Goal: Information Seeking & Learning: Learn about a topic

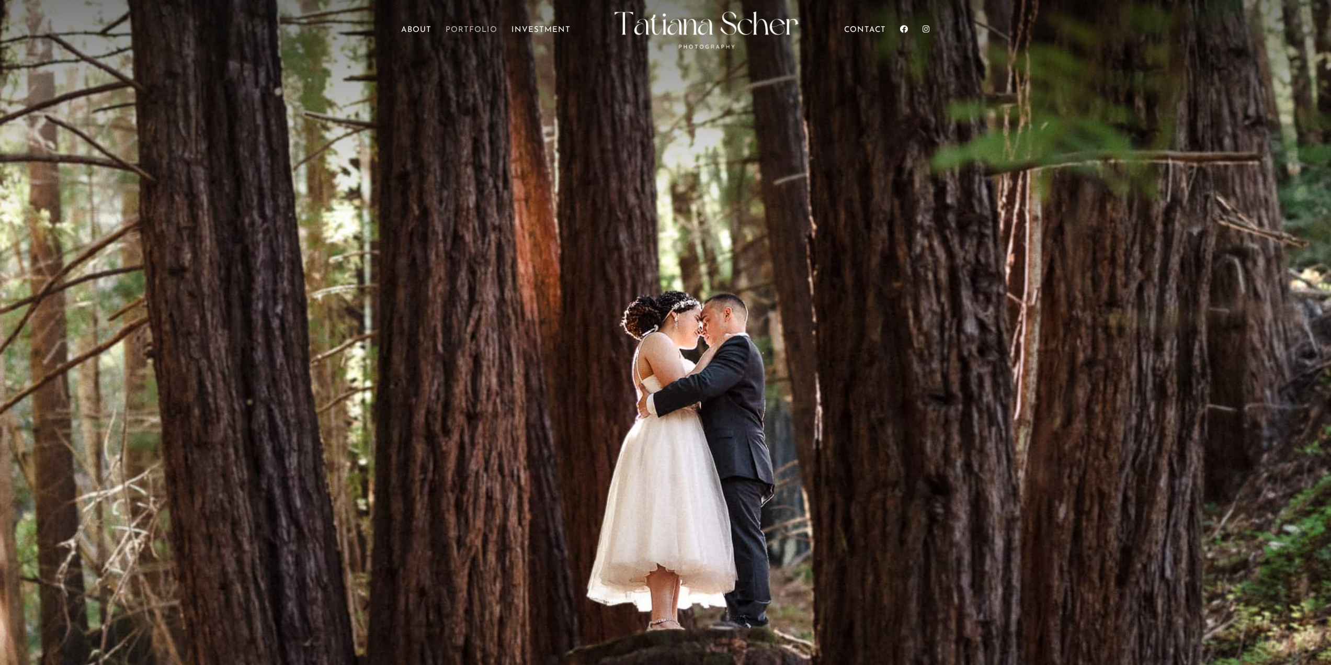
click at [480, 30] on link "Portfolio" at bounding box center [472, 41] width 52 height 29
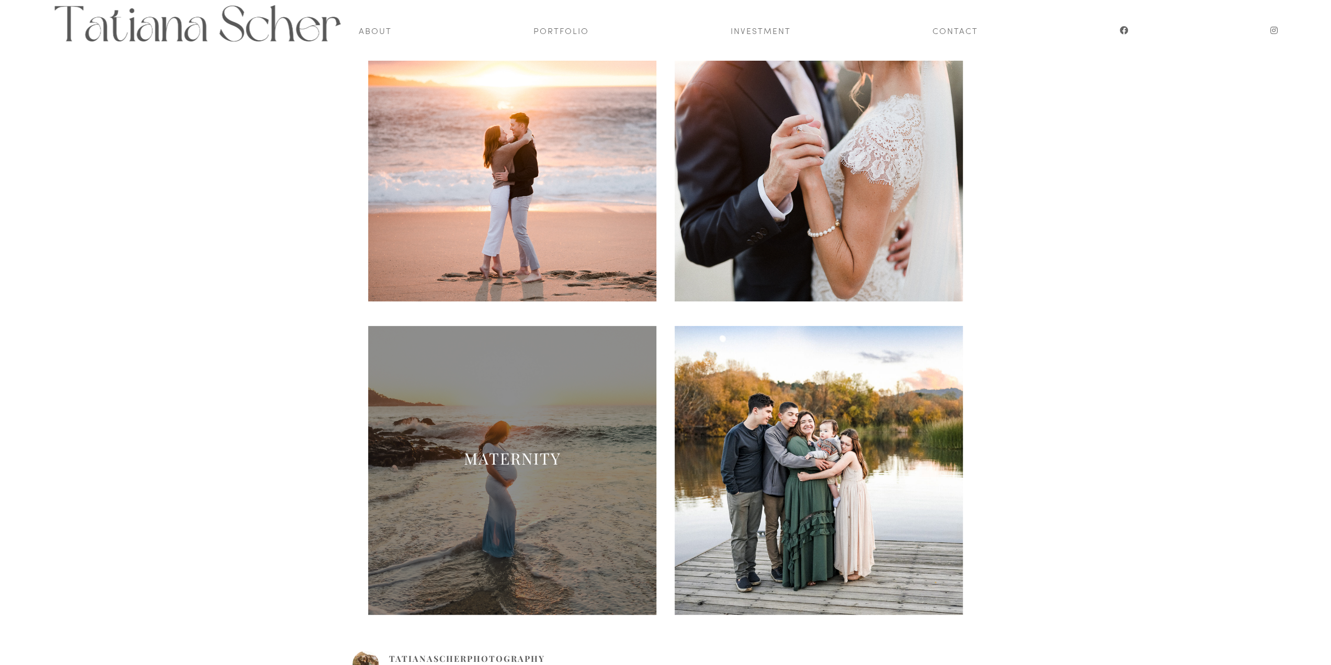
scroll to position [174, 0]
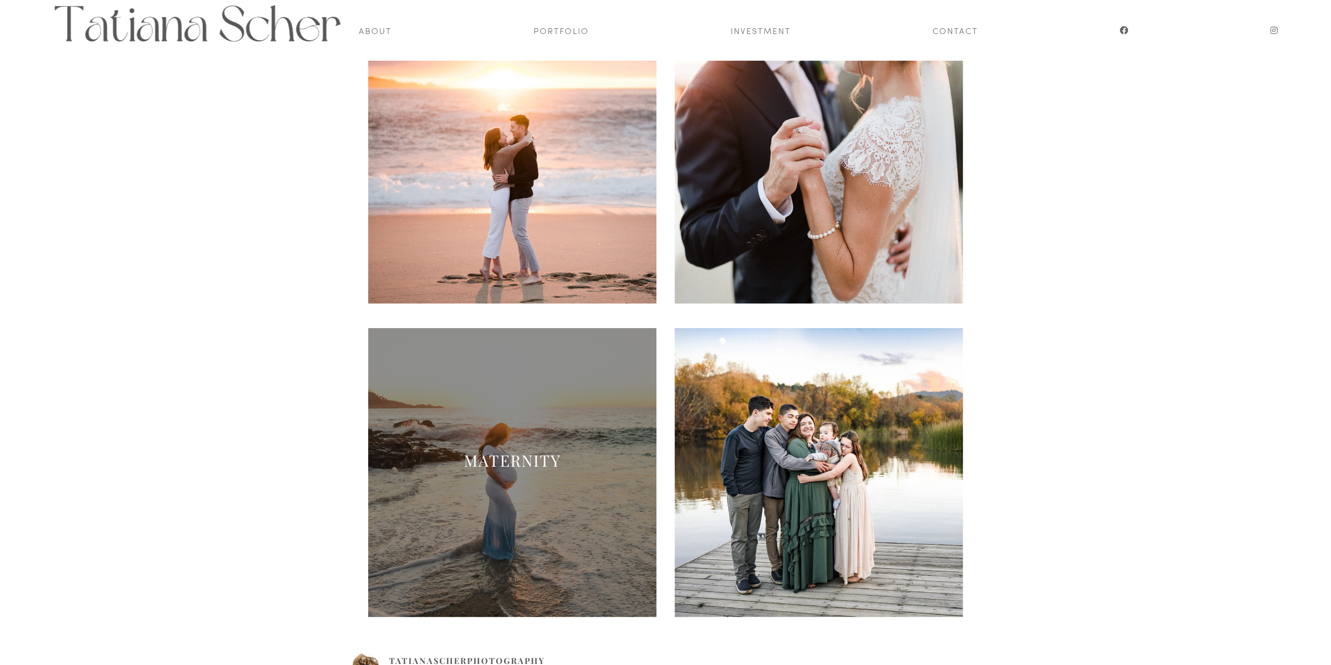
click at [549, 445] on span at bounding box center [512, 472] width 289 height 289
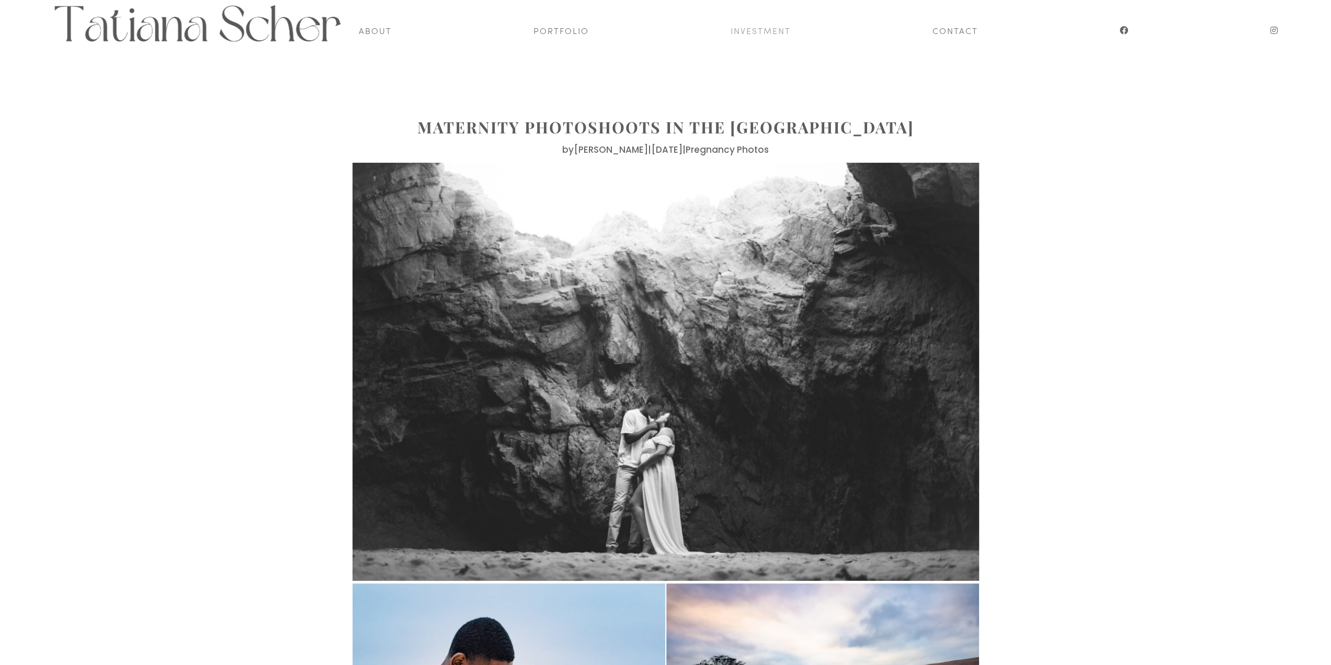
click at [747, 38] on link "Investment" at bounding box center [761, 30] width 60 height 60
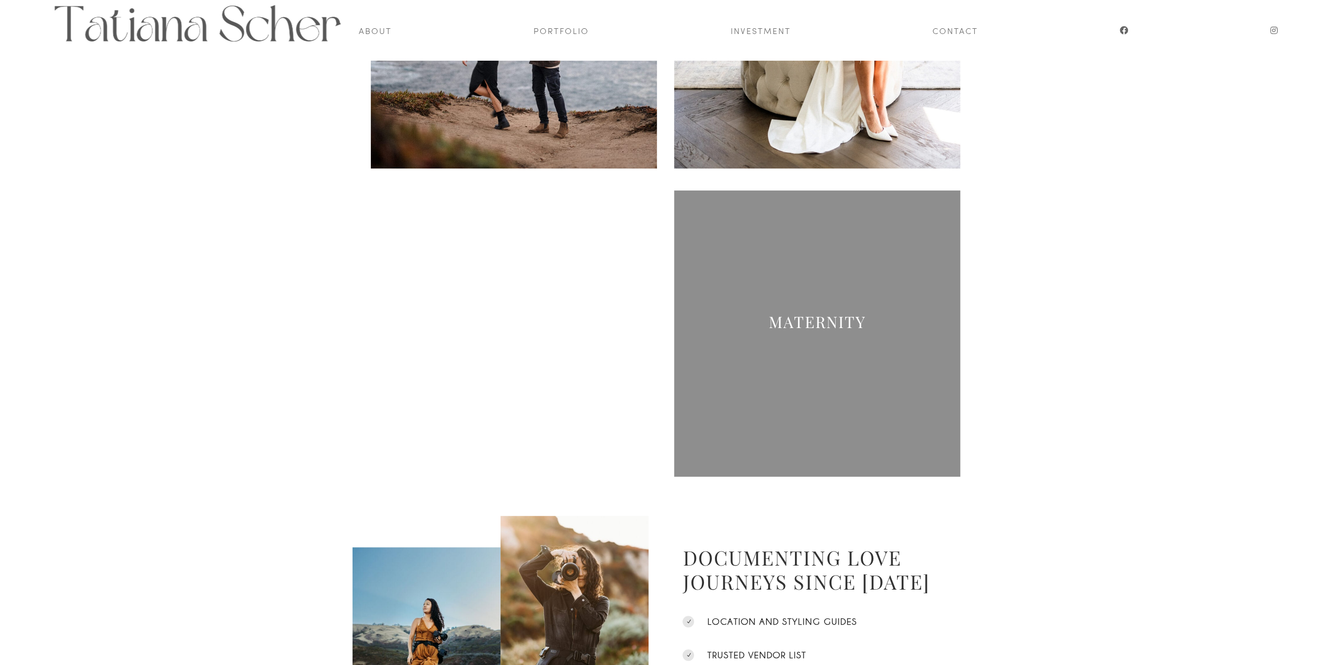
scroll to position [262, 0]
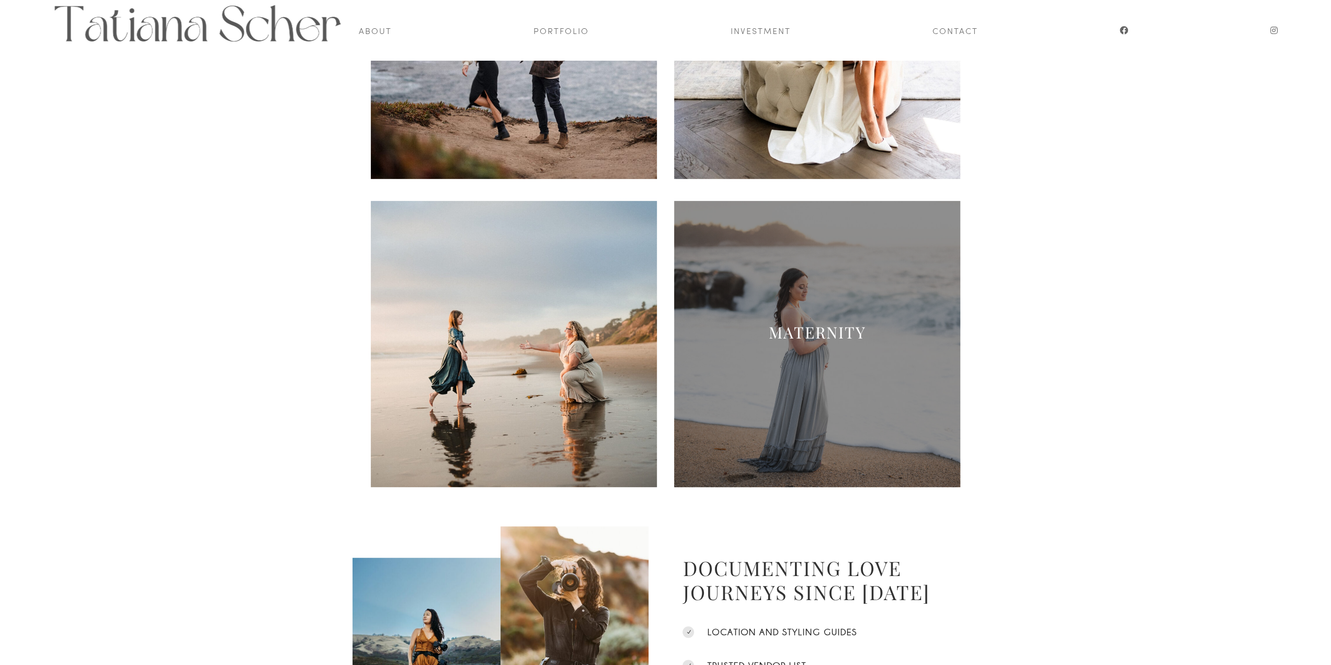
click at [871, 359] on span at bounding box center [817, 344] width 286 height 286
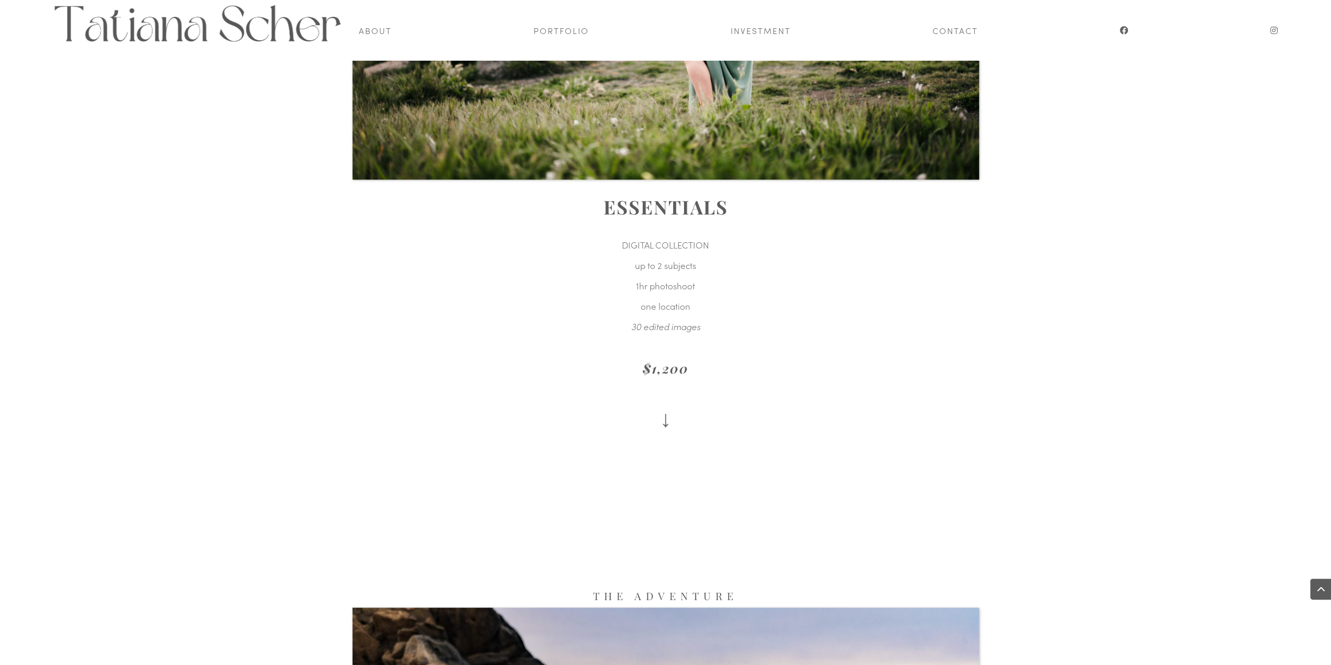
scroll to position [1406, 0]
